Goal: Navigation & Orientation: Find specific page/section

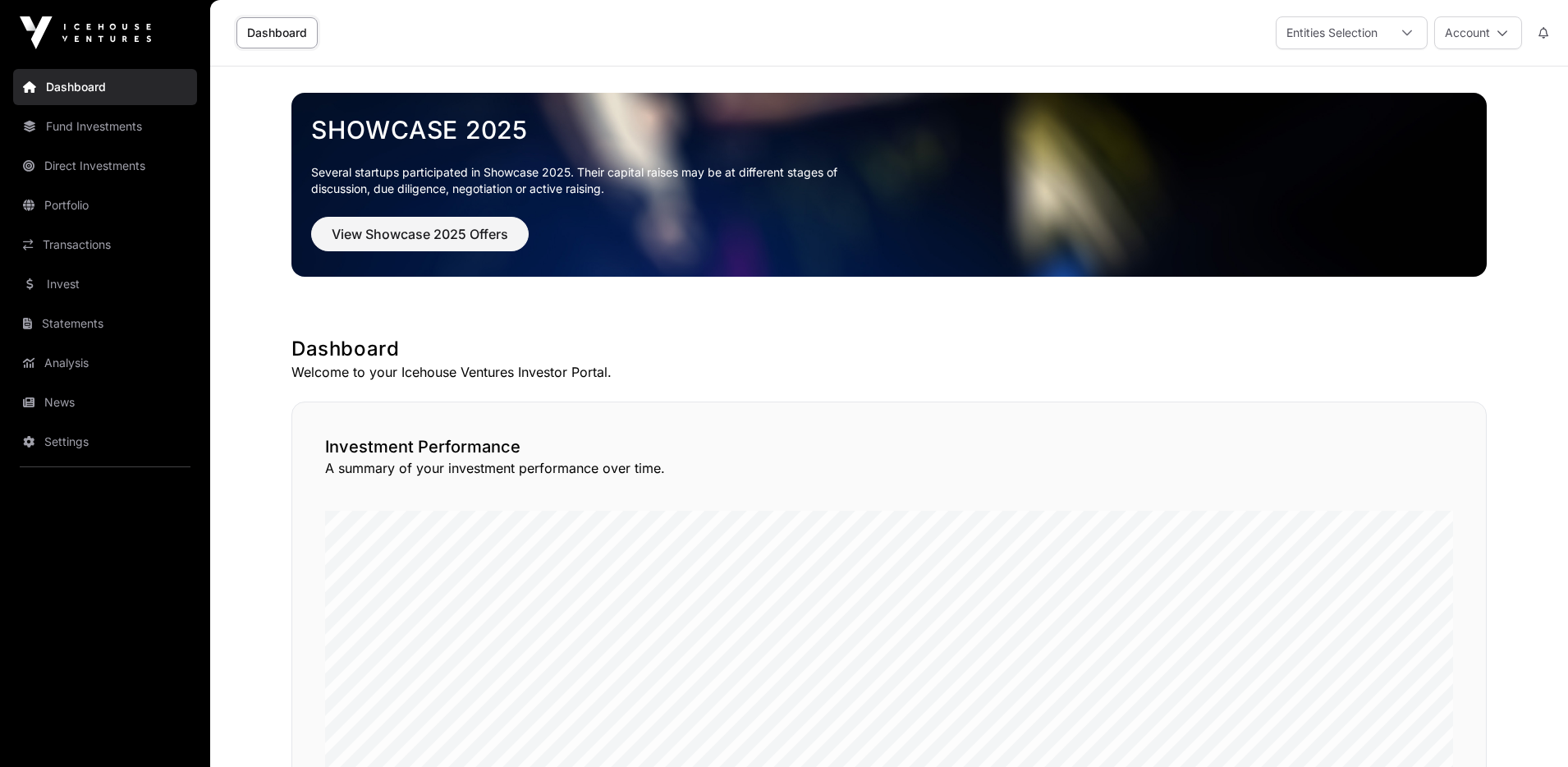
click at [131, 140] on link "Fund Investments" at bounding box center [105, 126] width 184 height 36
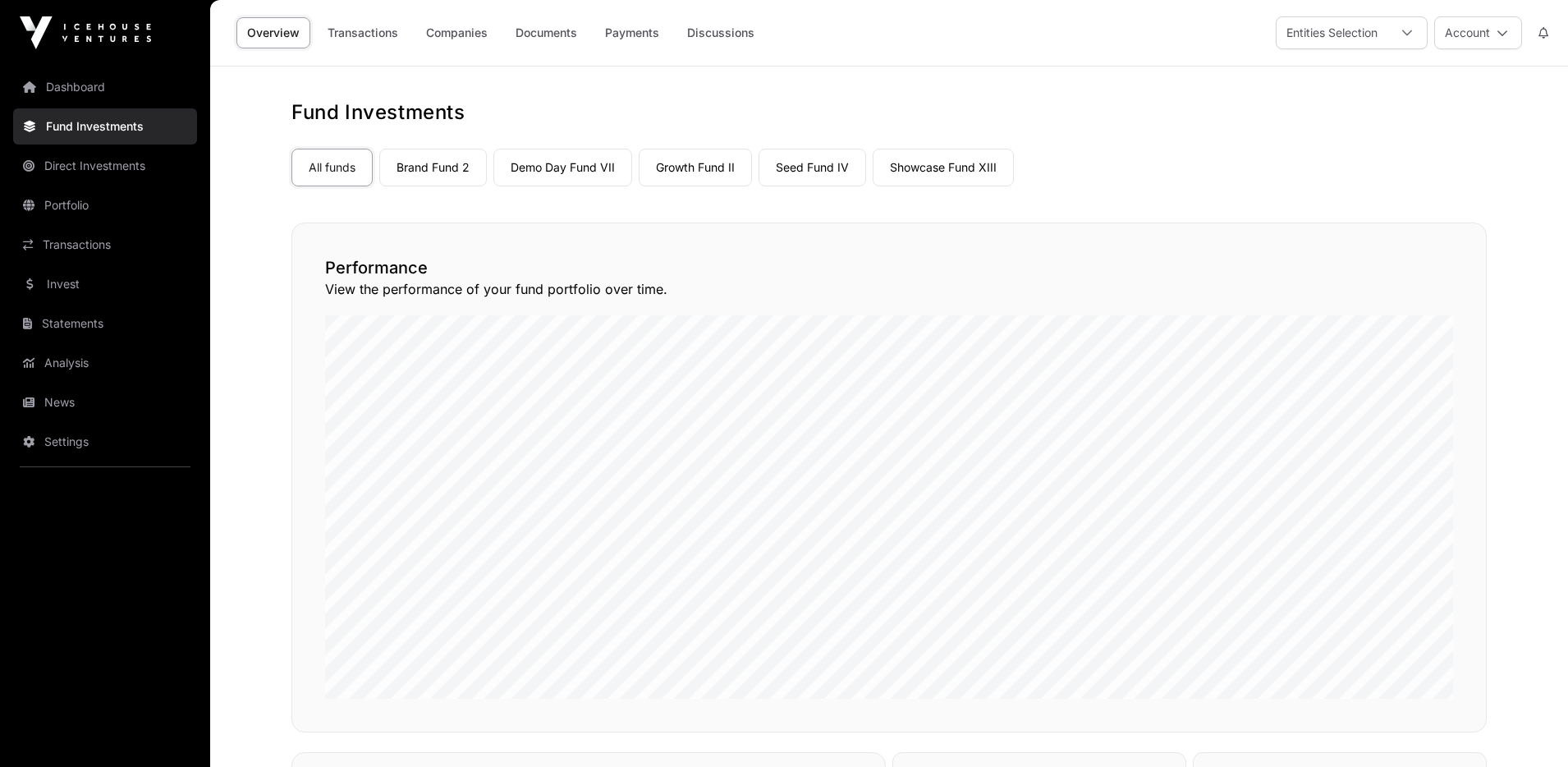
click at [435, 175] on link "Brand Fund 2" at bounding box center [433, 167] width 108 height 38
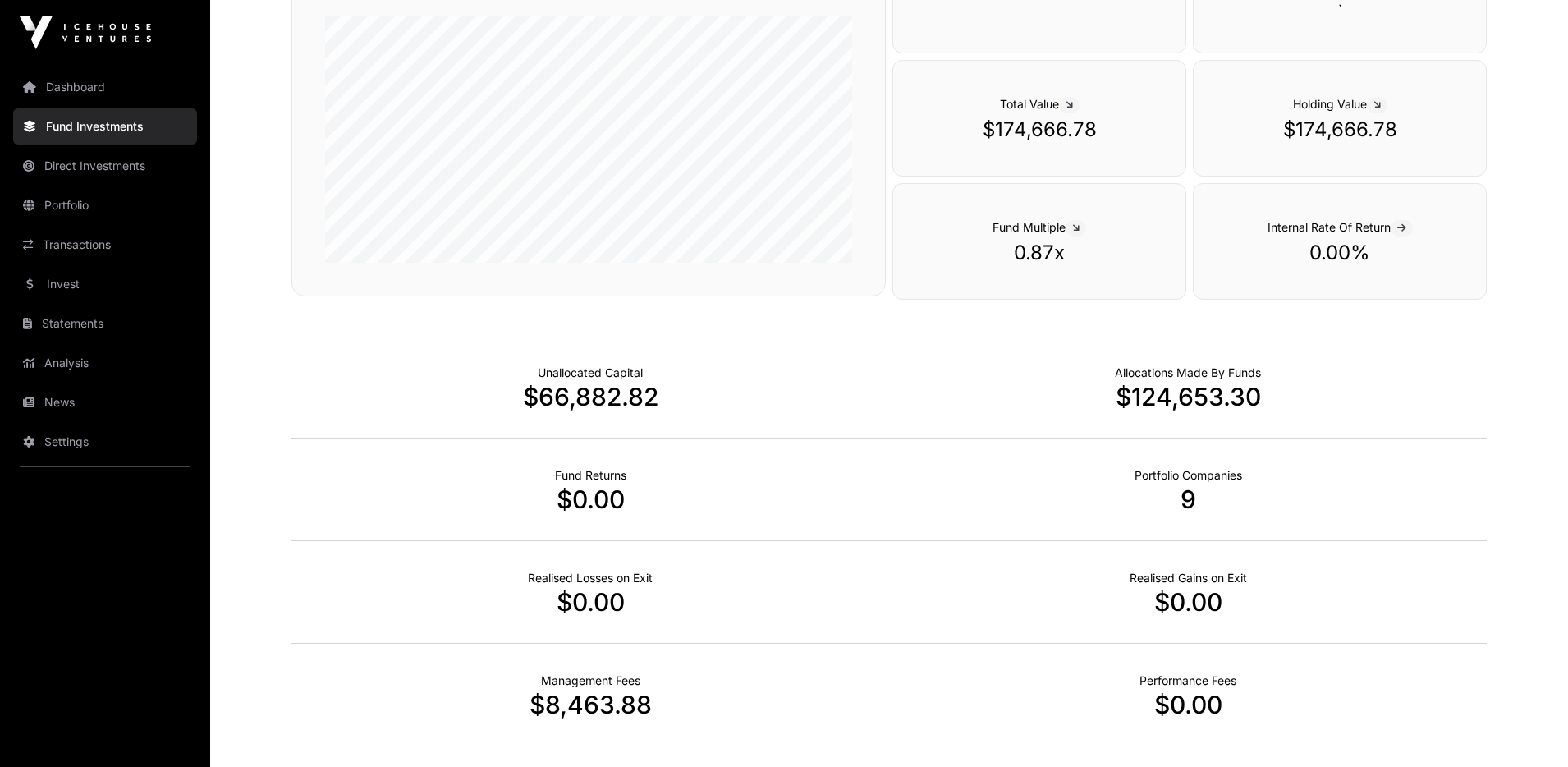
scroll to position [410, 0]
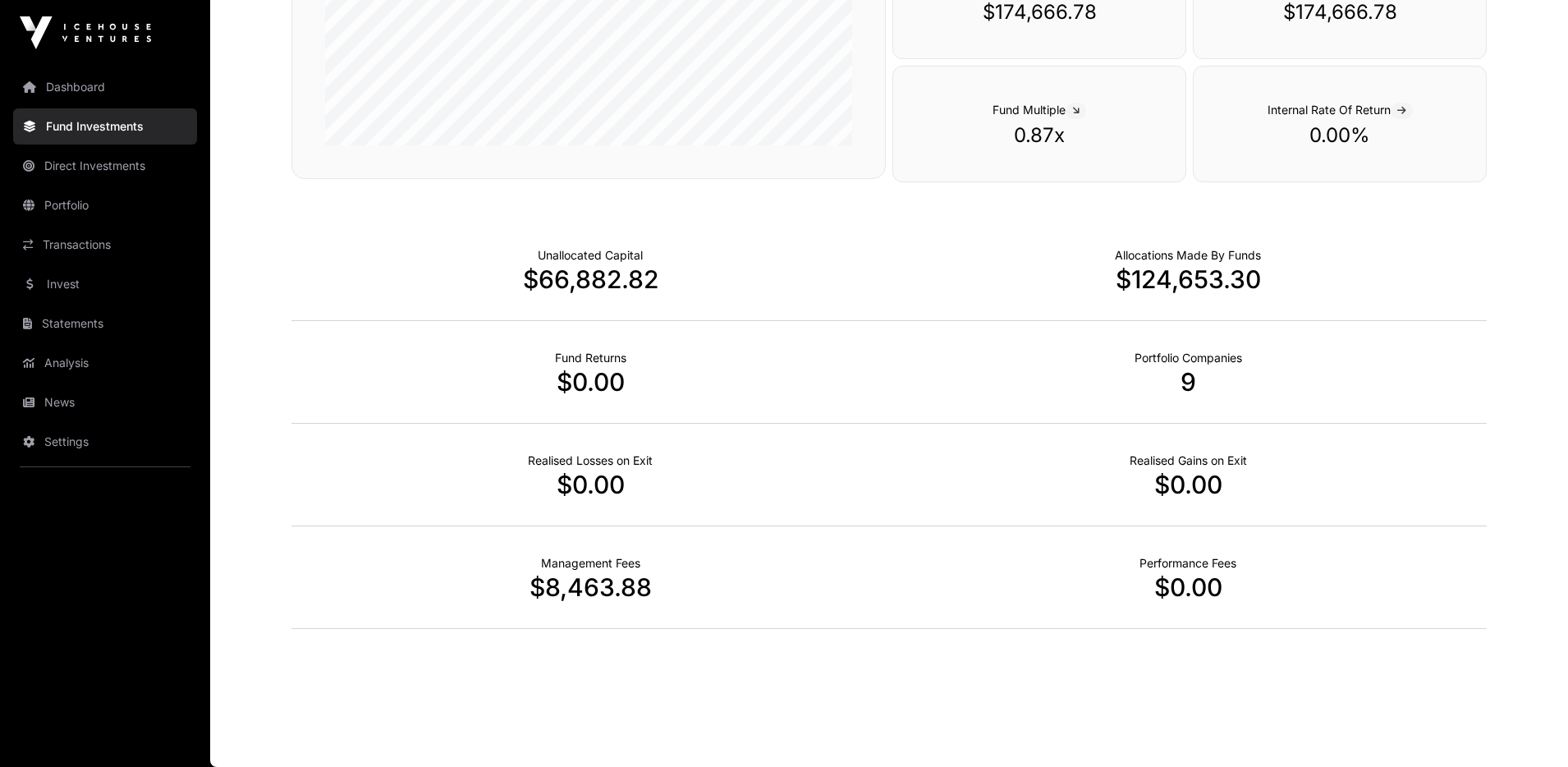
click at [119, 112] on link "Fund Investments" at bounding box center [105, 126] width 184 height 36
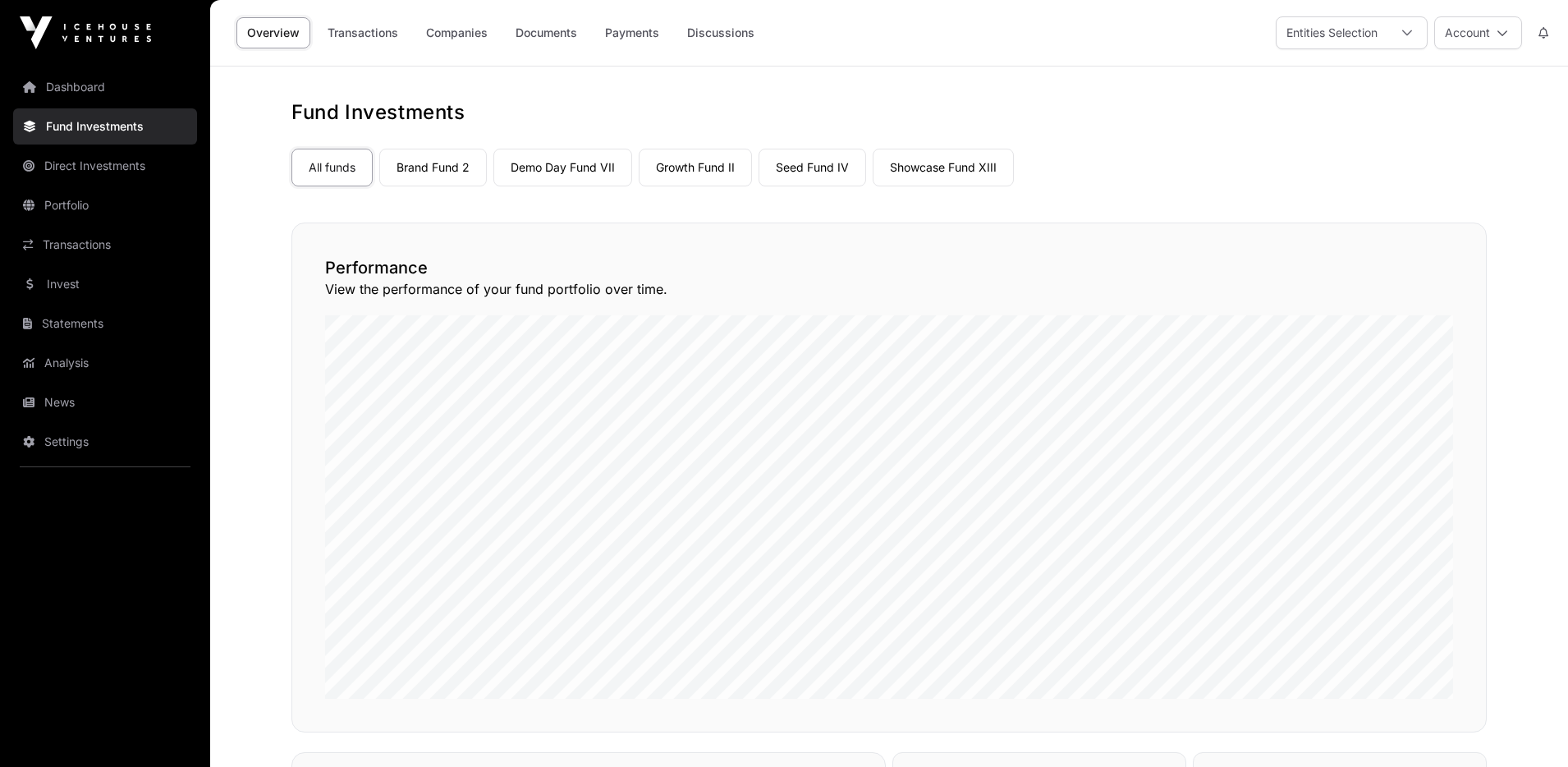
click at [915, 173] on link "Showcase Fund XIII" at bounding box center [944, 167] width 142 height 38
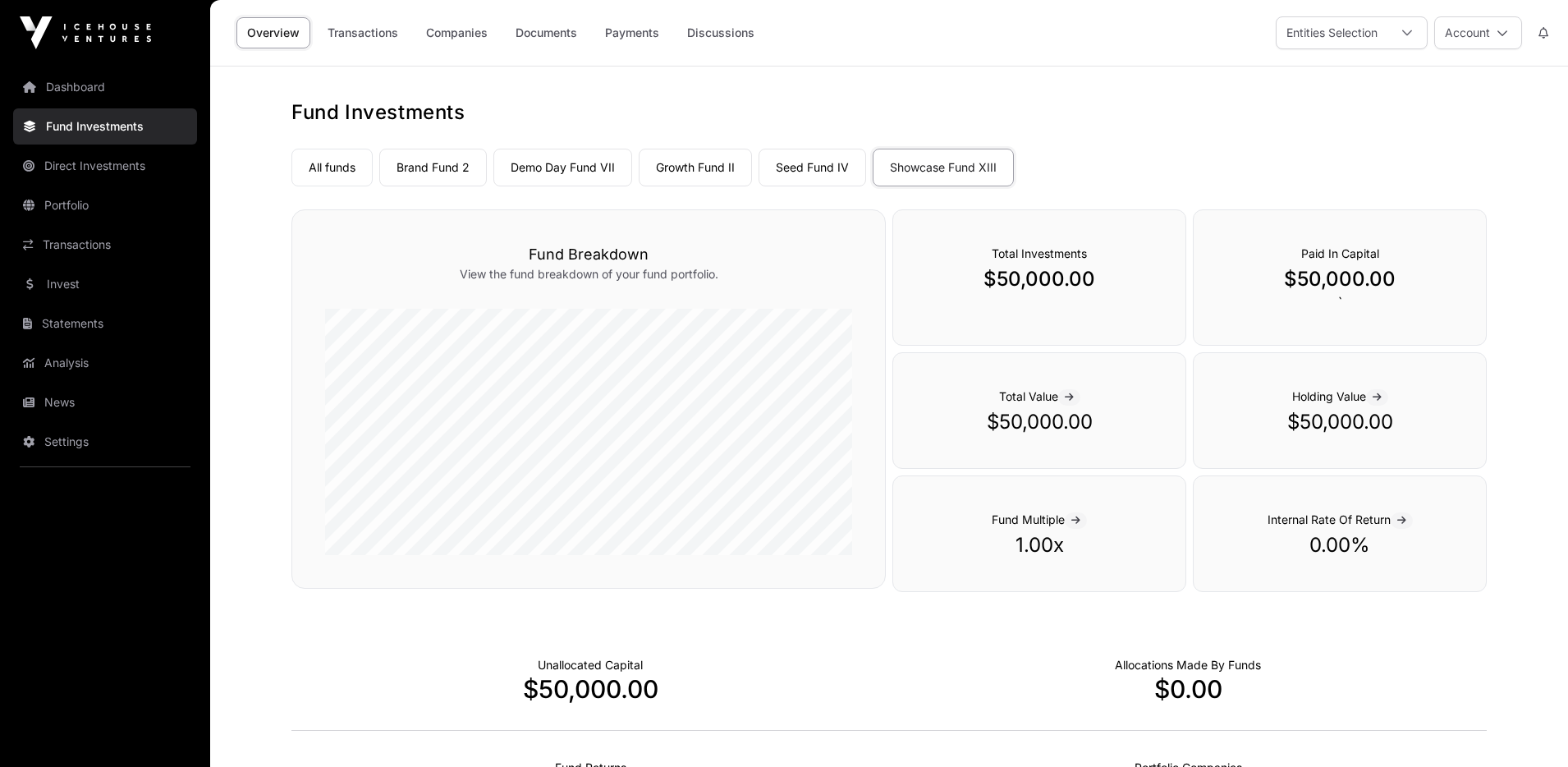
click at [106, 78] on link "Dashboard" at bounding box center [105, 86] width 184 height 36
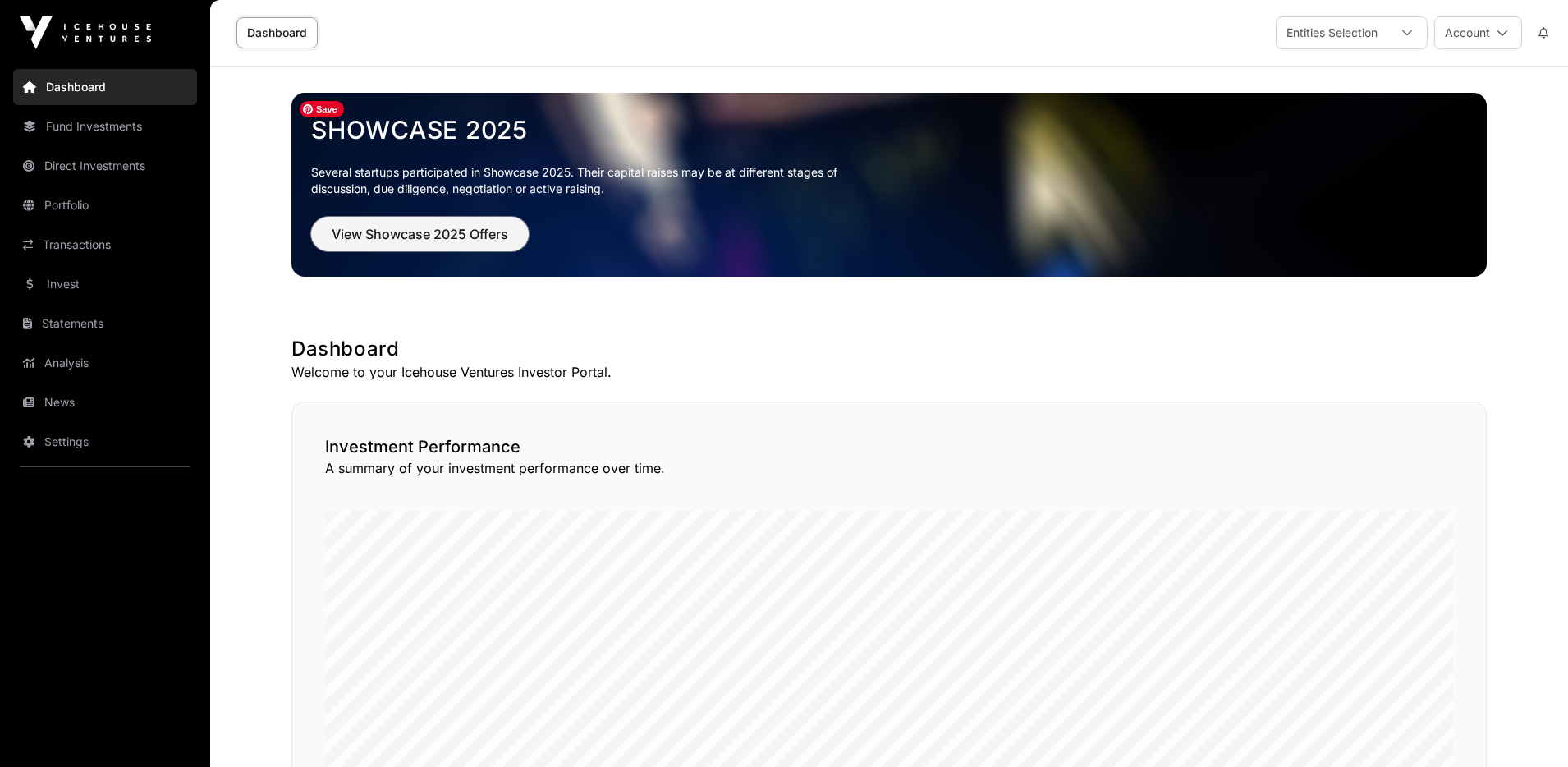
click at [454, 235] on span "View Showcase 2025 Offers" at bounding box center [420, 234] width 176 height 19
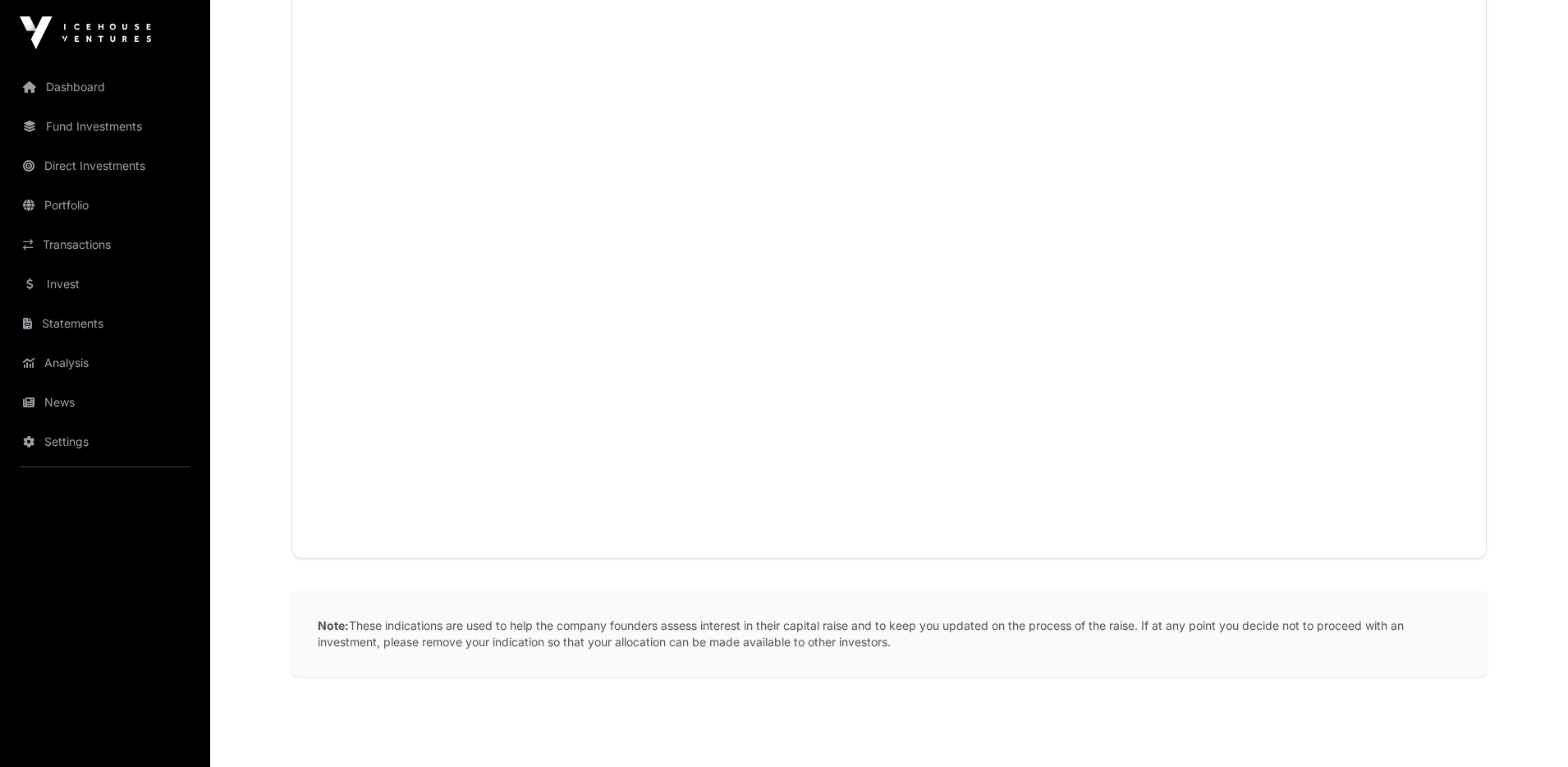
scroll to position [1977, 0]
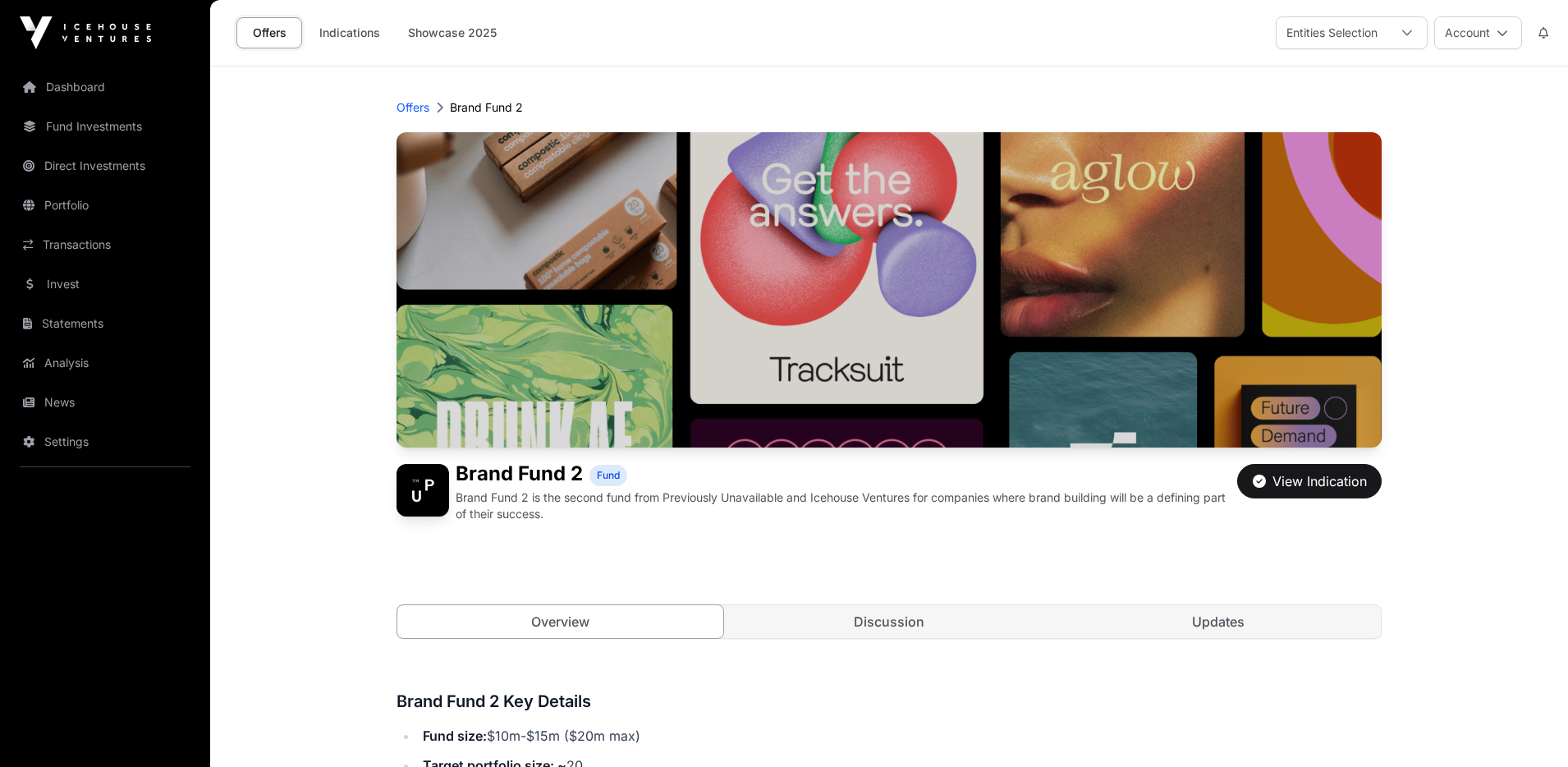
click at [424, 487] on img at bounding box center [422, 490] width 52 height 52
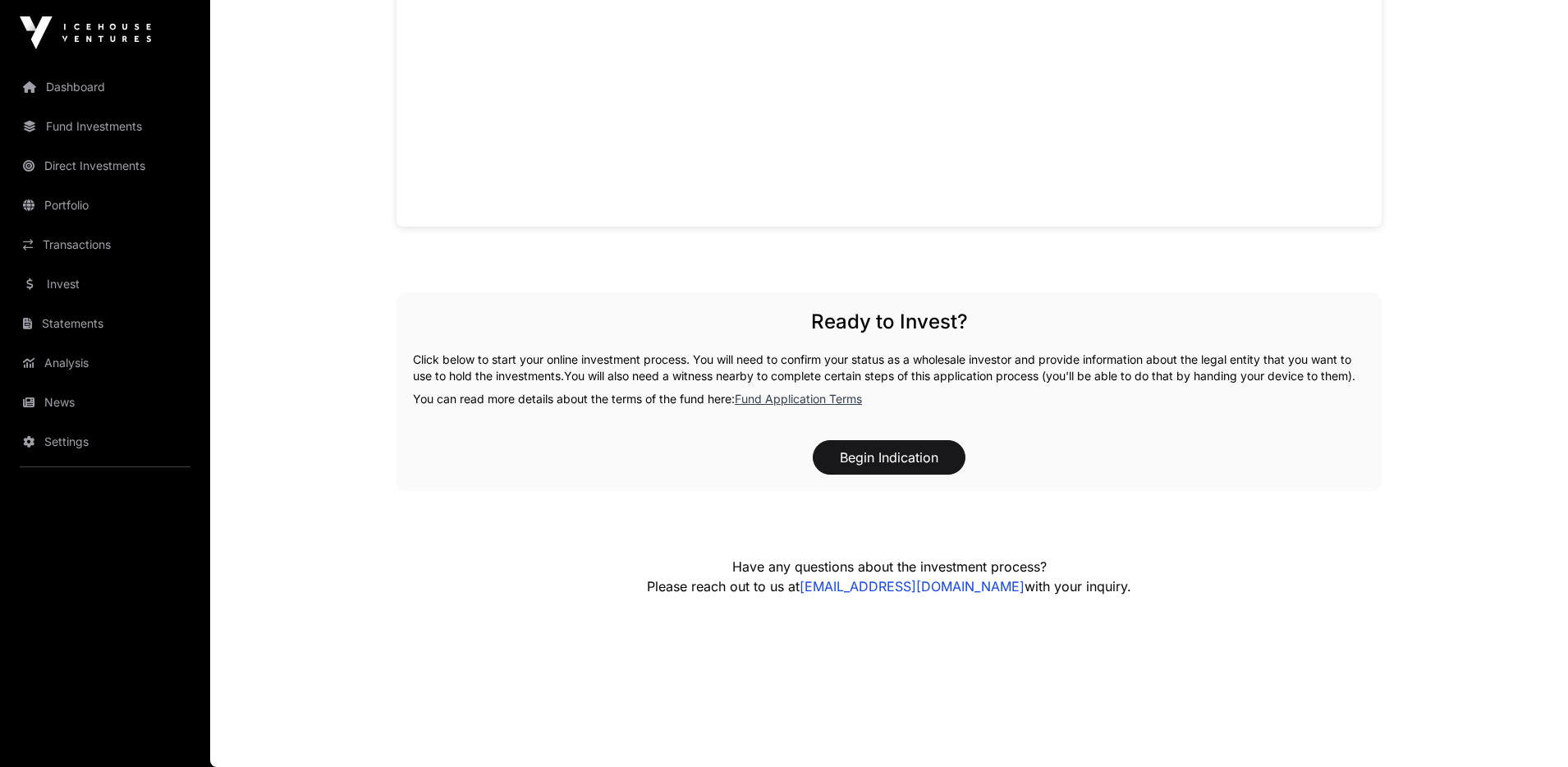
scroll to position [1342, 0]
